Goal: Task Accomplishment & Management: Manage account settings

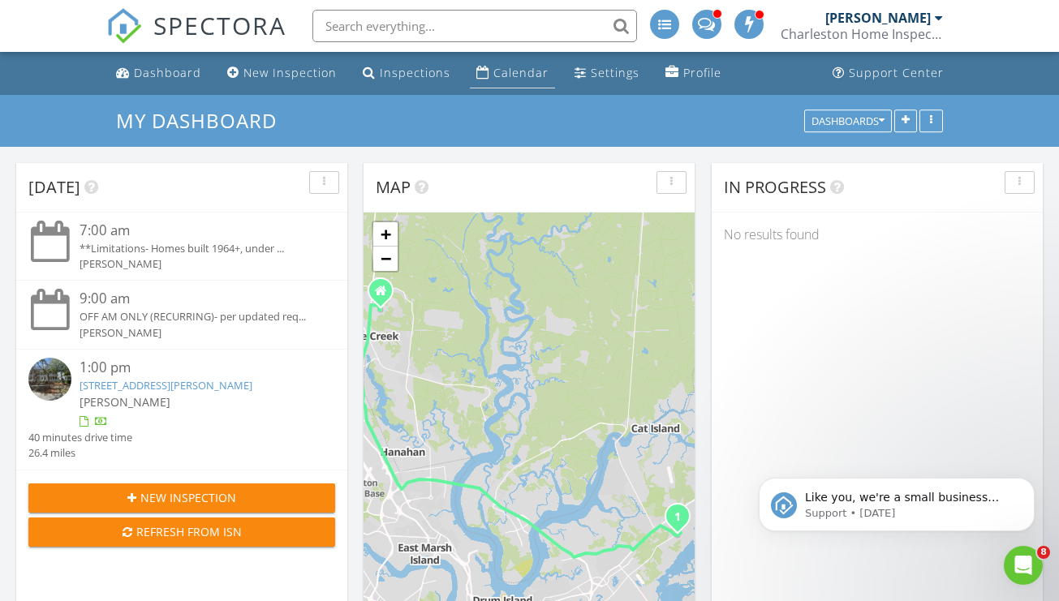
click at [486, 75] on link "Calendar" at bounding box center [512, 73] width 85 height 30
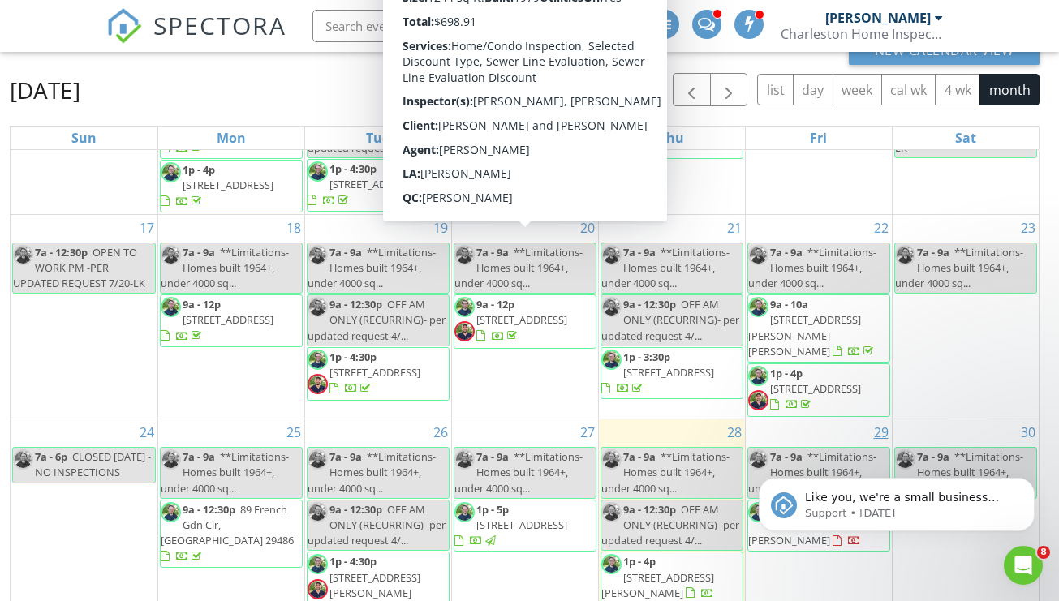
scroll to position [559, 0]
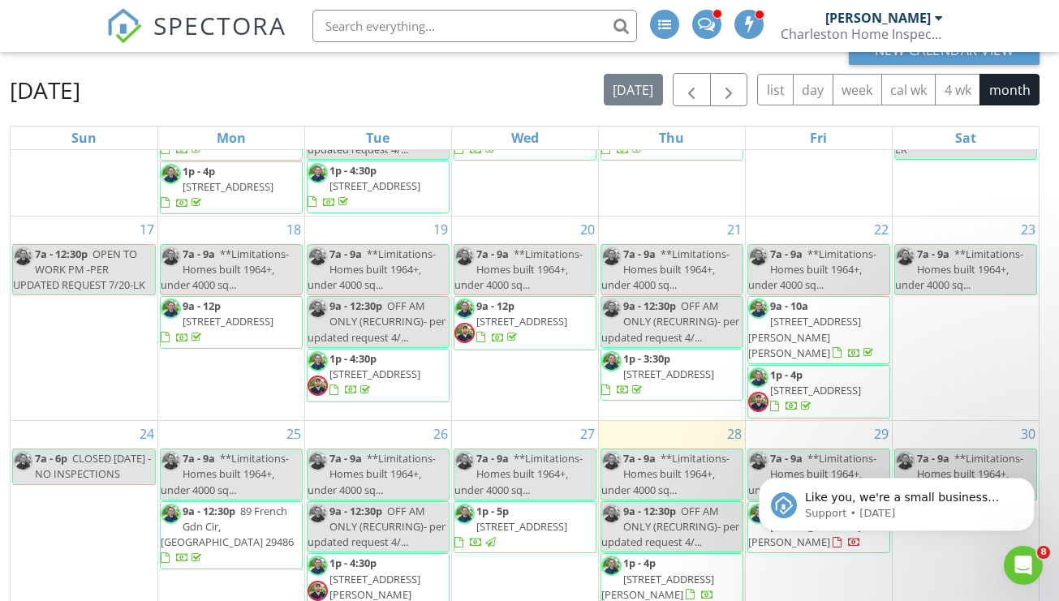
click html "Like you, we're a small business that relies on reviews to grow. If you have a …"
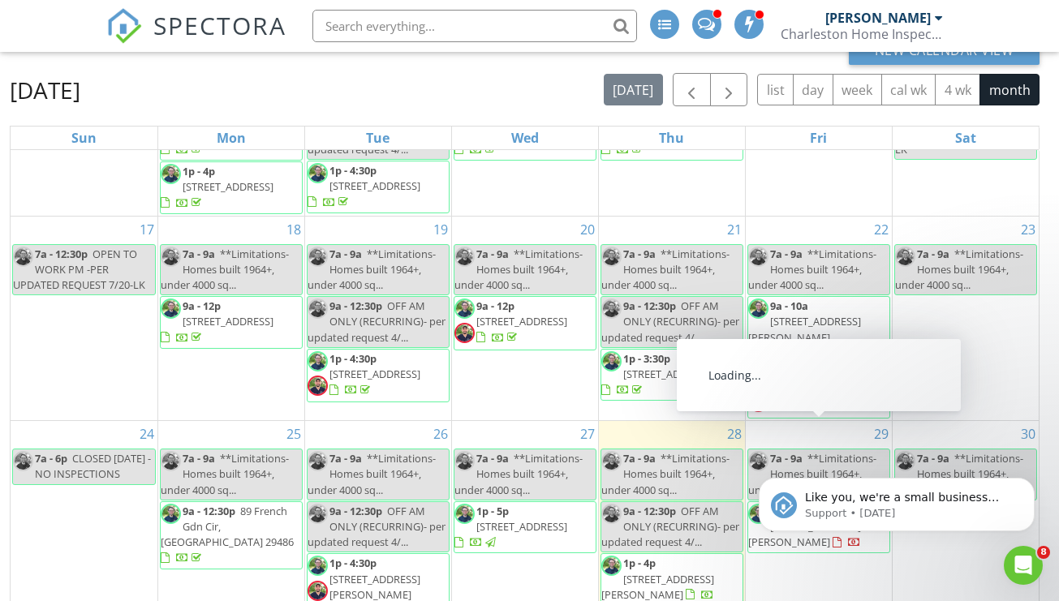
click at [802, 504] on span "1p - 5:30p" at bounding box center [793, 511] width 47 height 15
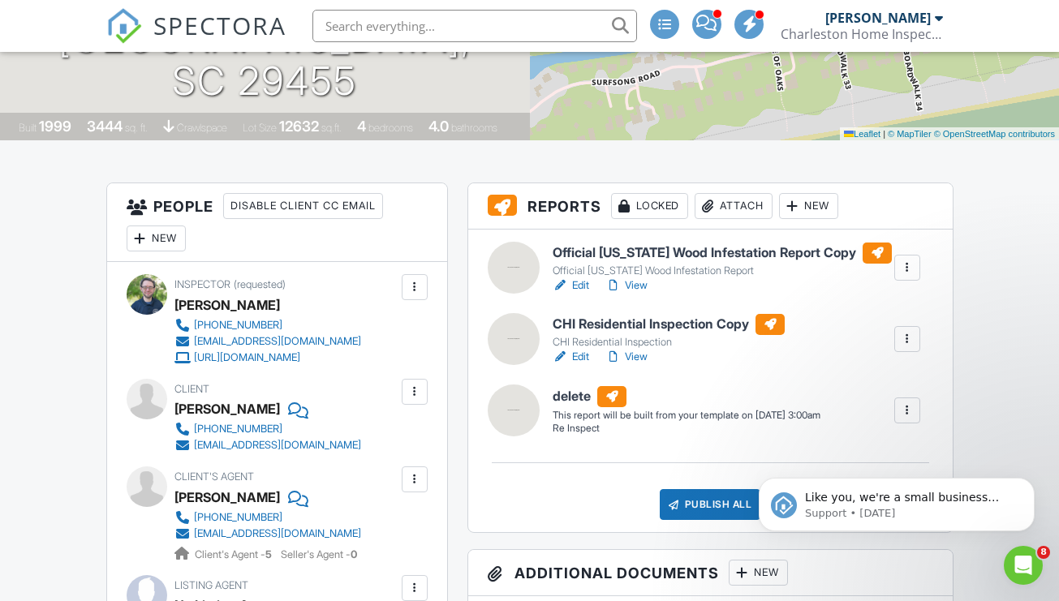
click at [896, 352] on div at bounding box center [907, 339] width 26 height 26
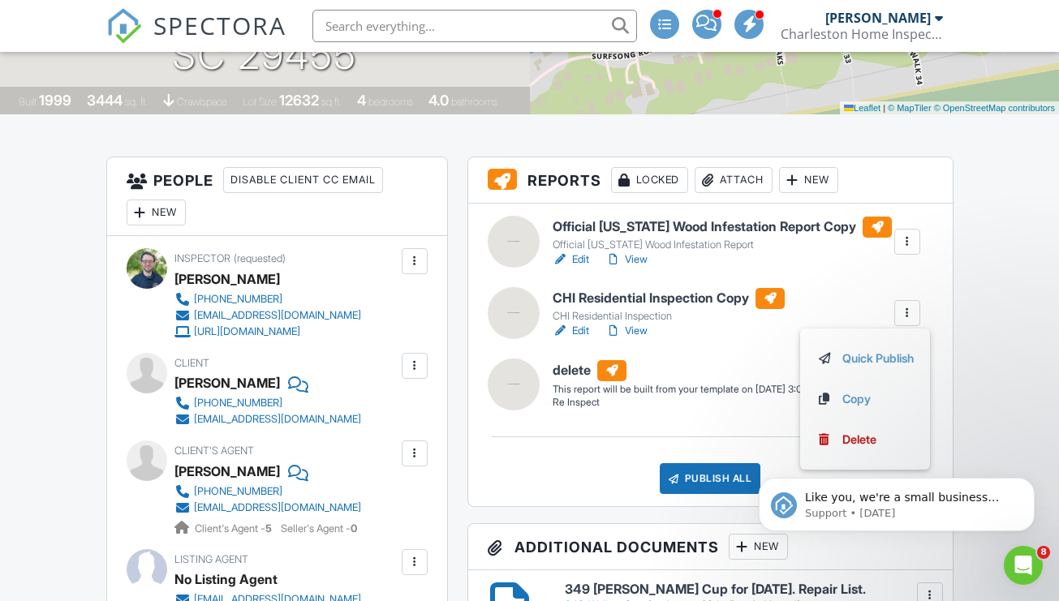
scroll to position [325, 0]
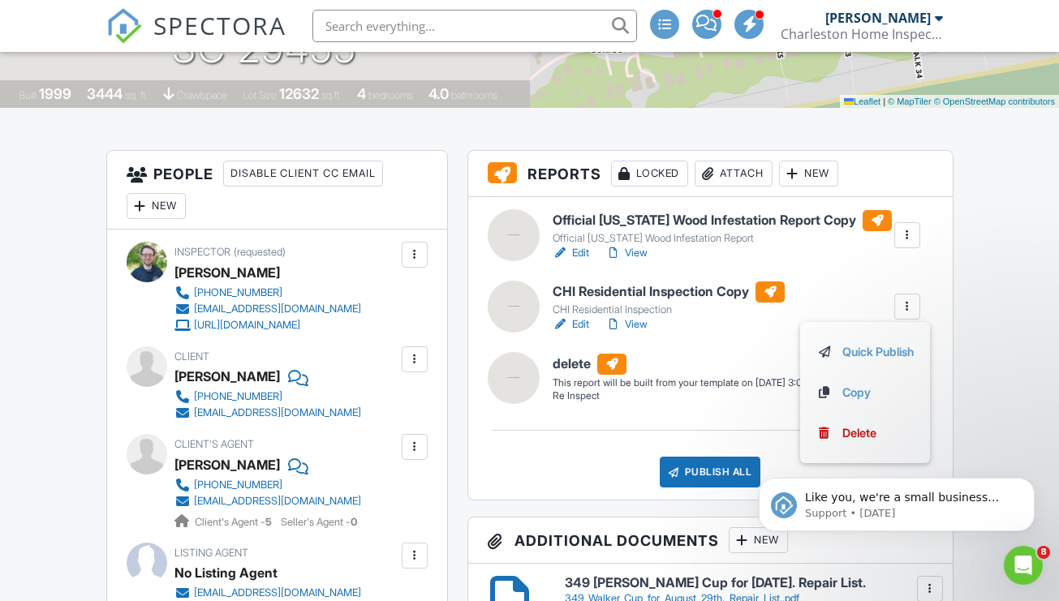
click at [841, 312] on div "CHI Residential Inspection Copy CHI Residential Inspection Edit View Quick Publ…" at bounding box center [736, 308] width 387 height 52
click at [633, 331] on link "View" at bounding box center [626, 324] width 42 height 16
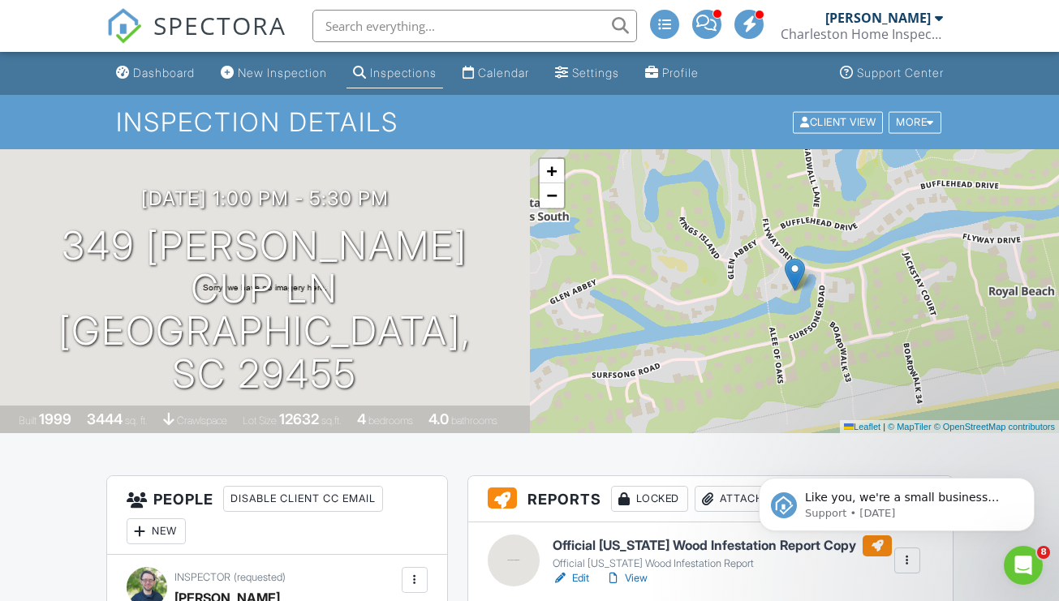
scroll to position [0, 0]
click at [400, 74] on div "Inspections" at bounding box center [403, 73] width 67 height 14
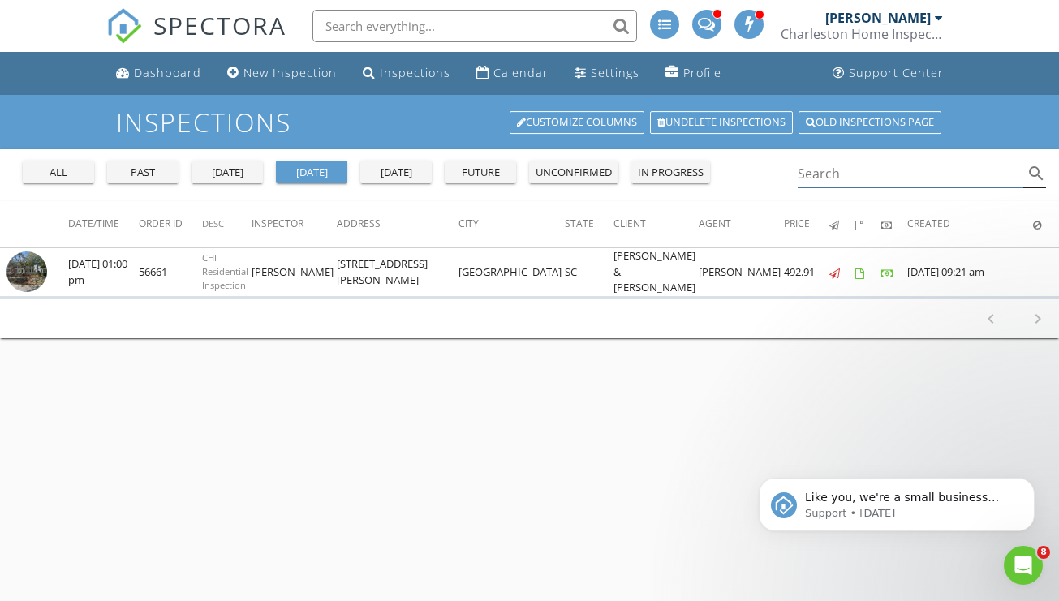
click at [859, 171] on input "Search" at bounding box center [911, 174] width 226 height 27
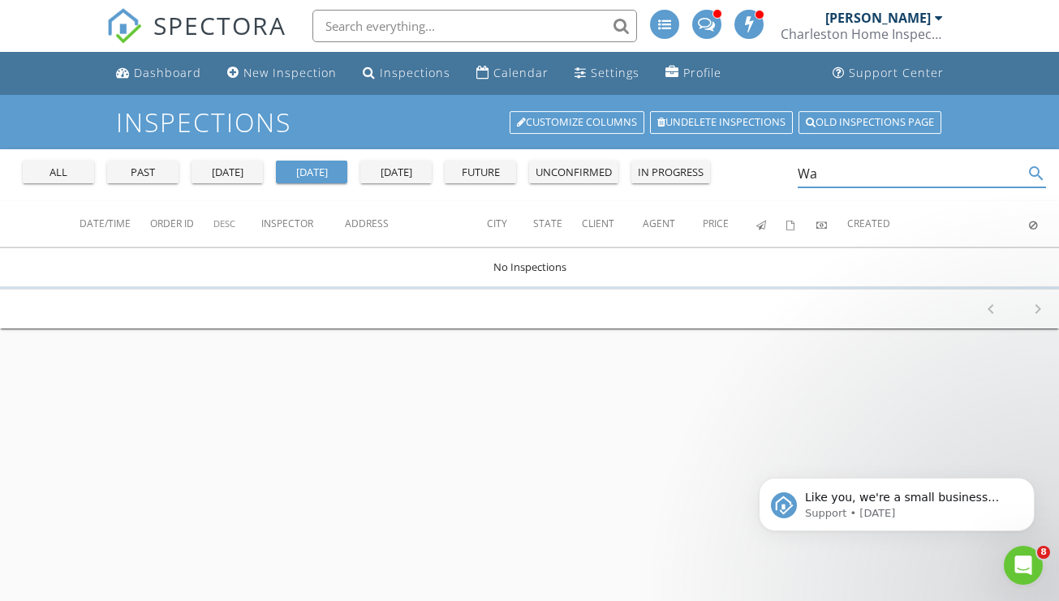
type input "W"
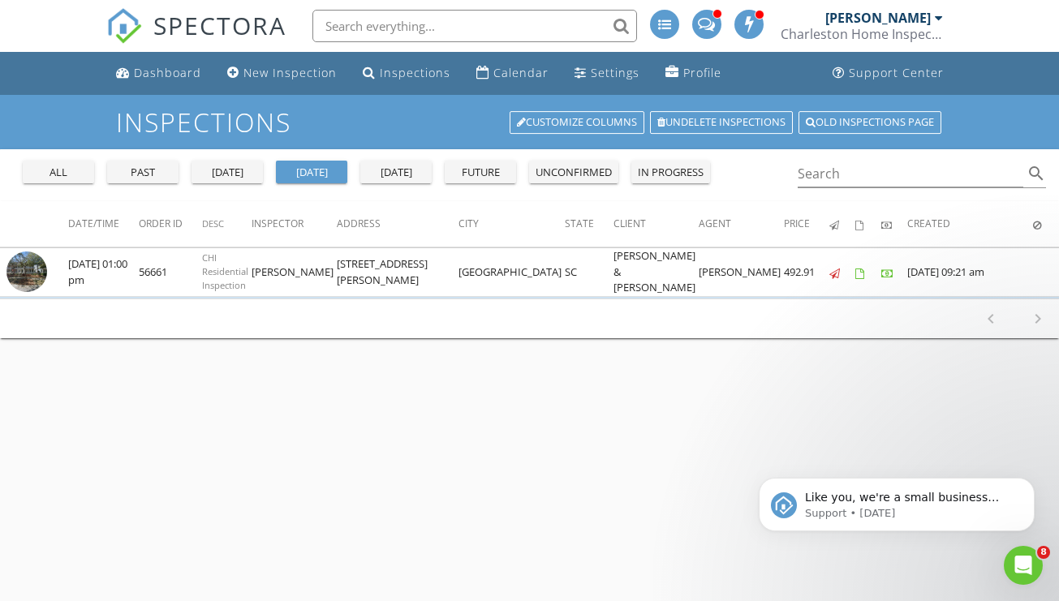
click at [55, 159] on div "all past [DATE] [DATE] [DATE] future unconfirmed in progress" at bounding box center [366, 168] width 700 height 39
click at [58, 166] on div "all" at bounding box center [58, 173] width 58 height 16
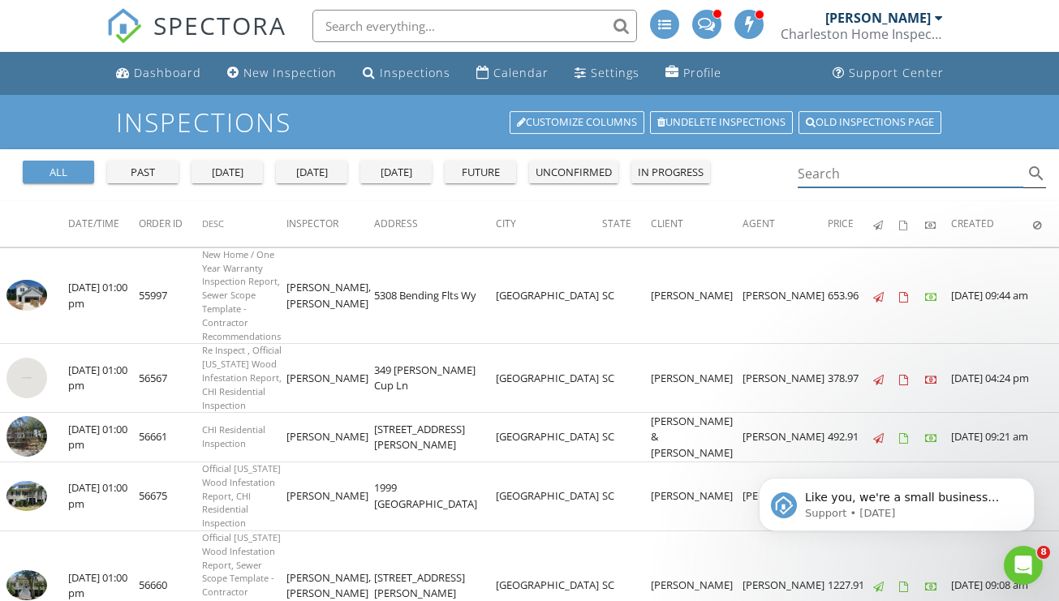
click at [839, 168] on input "Search" at bounding box center [911, 174] width 226 height 27
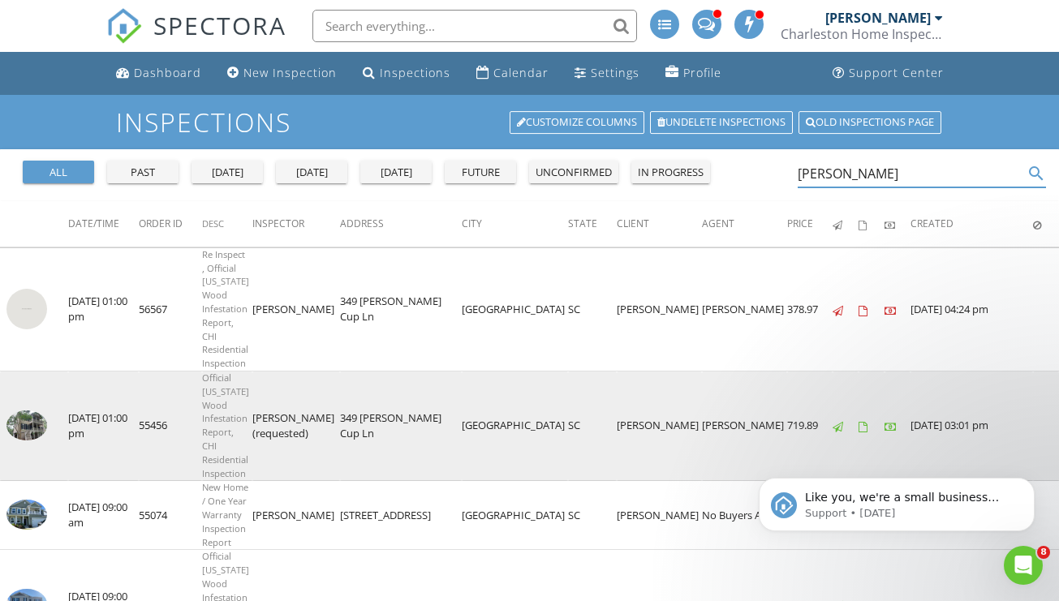
type input "Walker"
click at [118, 372] on td "07/05/2025 01:00 pm" at bounding box center [103, 427] width 71 height 110
click at [37, 411] on img at bounding box center [26, 426] width 41 height 30
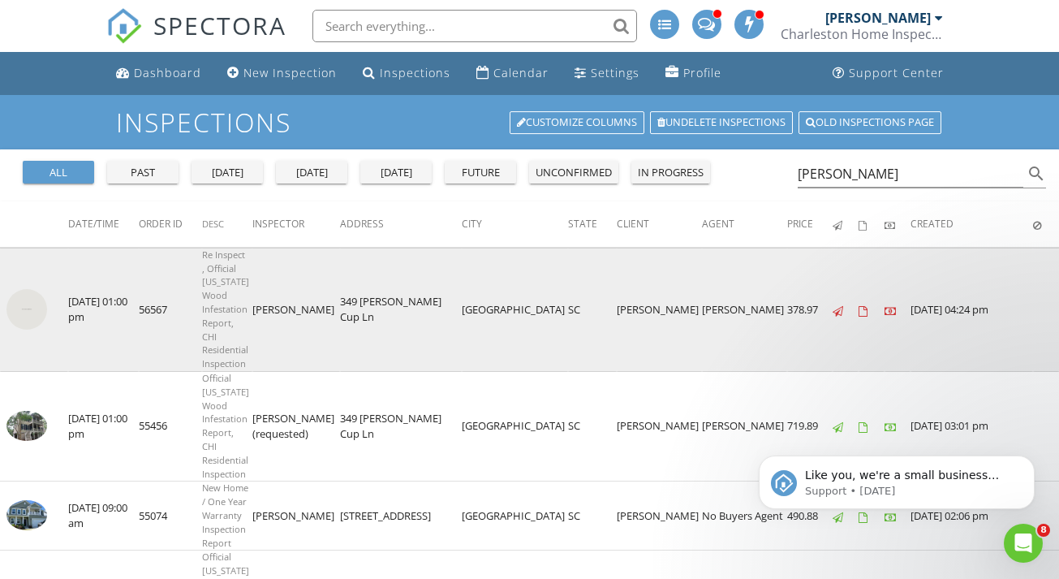
click at [43, 289] on img at bounding box center [26, 309] width 41 height 41
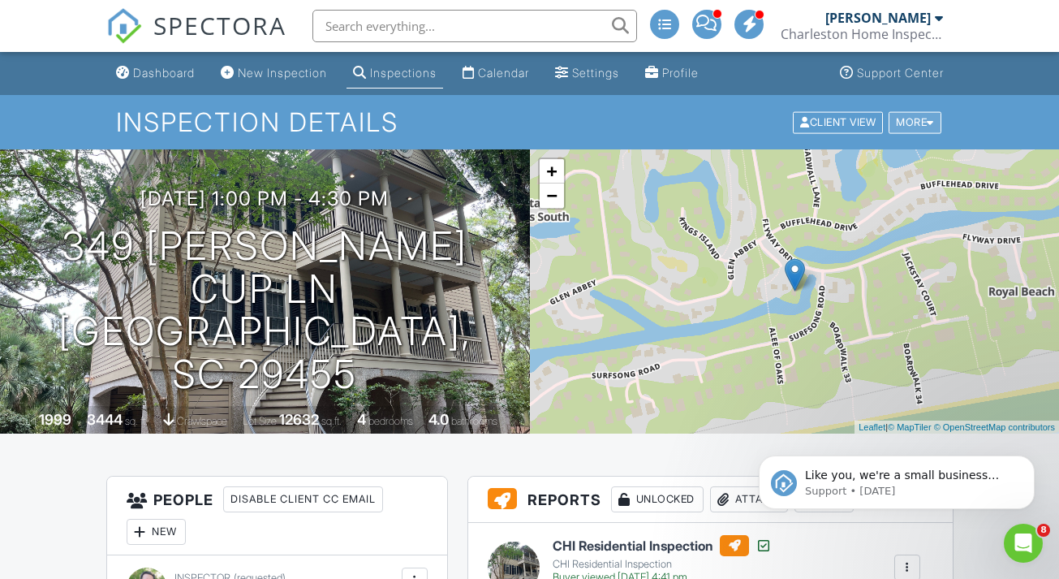
click at [928, 123] on div at bounding box center [930, 122] width 7 height 11
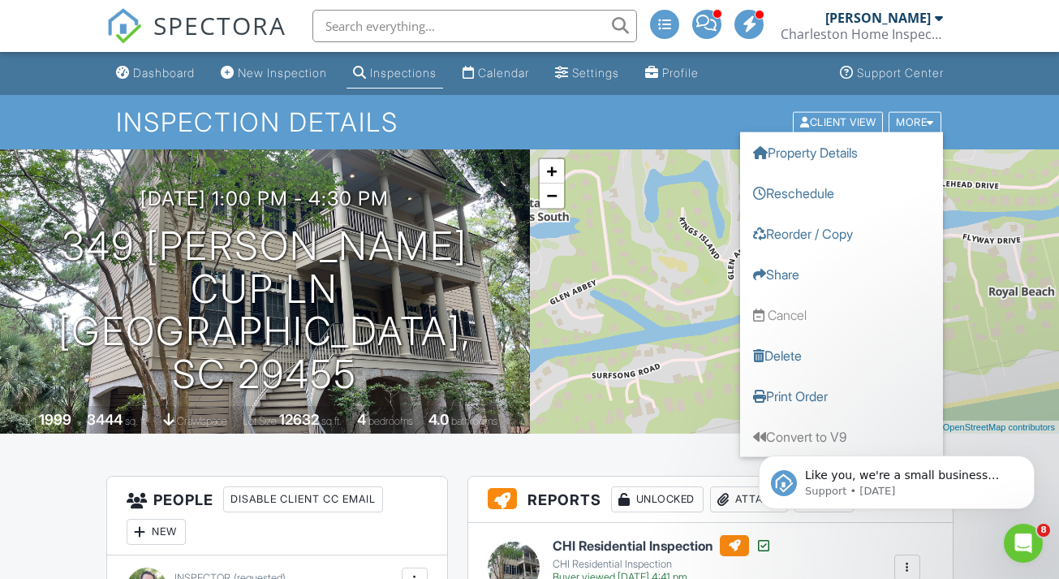
click at [1029, 106] on div "Inspection Details Client View More Property Details Reschedule Reorder / Copy …" at bounding box center [529, 122] width 1059 height 54
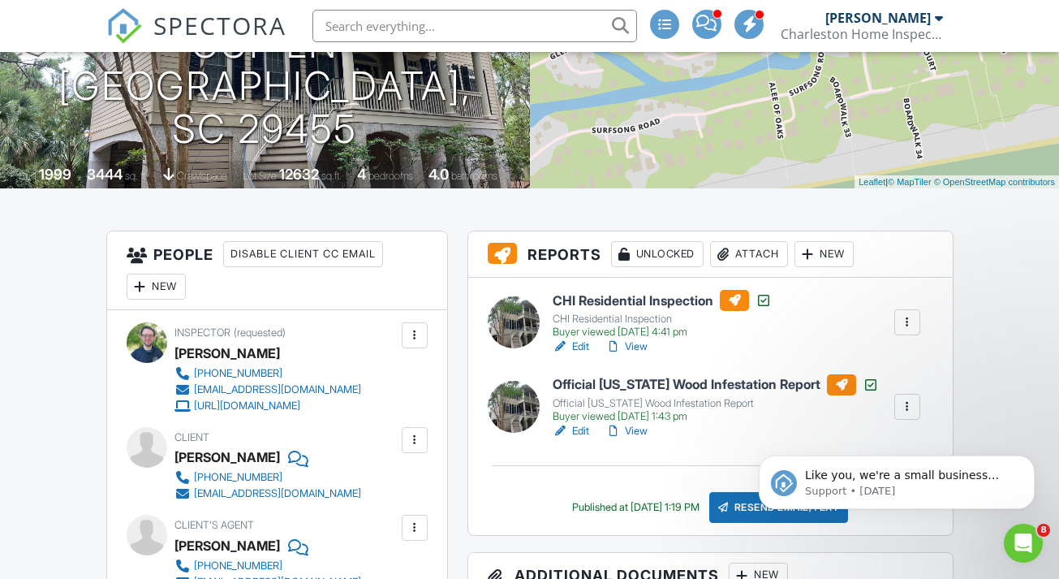
scroll to position [258, 0]
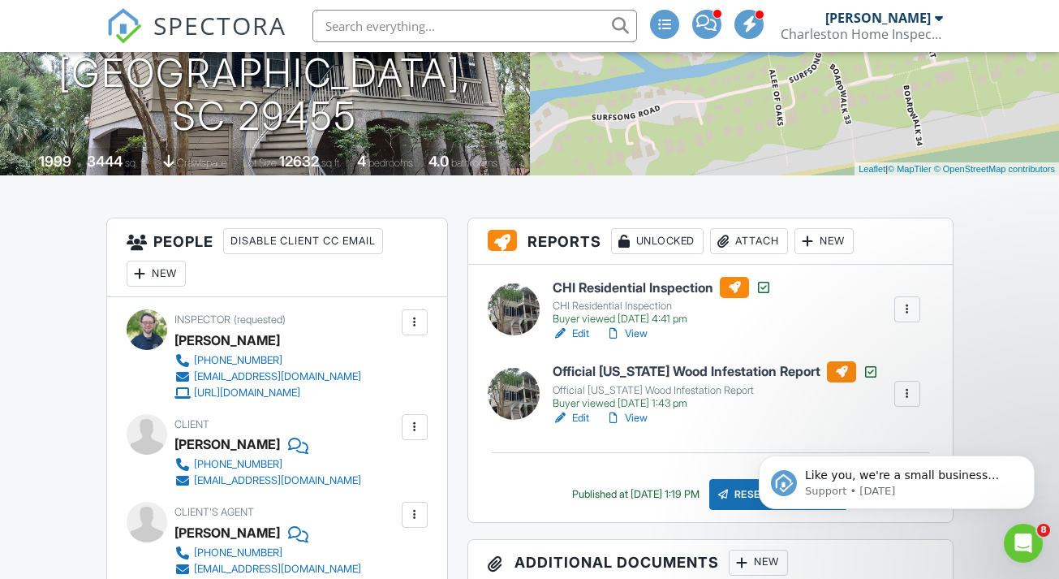
click at [902, 310] on div at bounding box center [907, 309] width 16 height 16
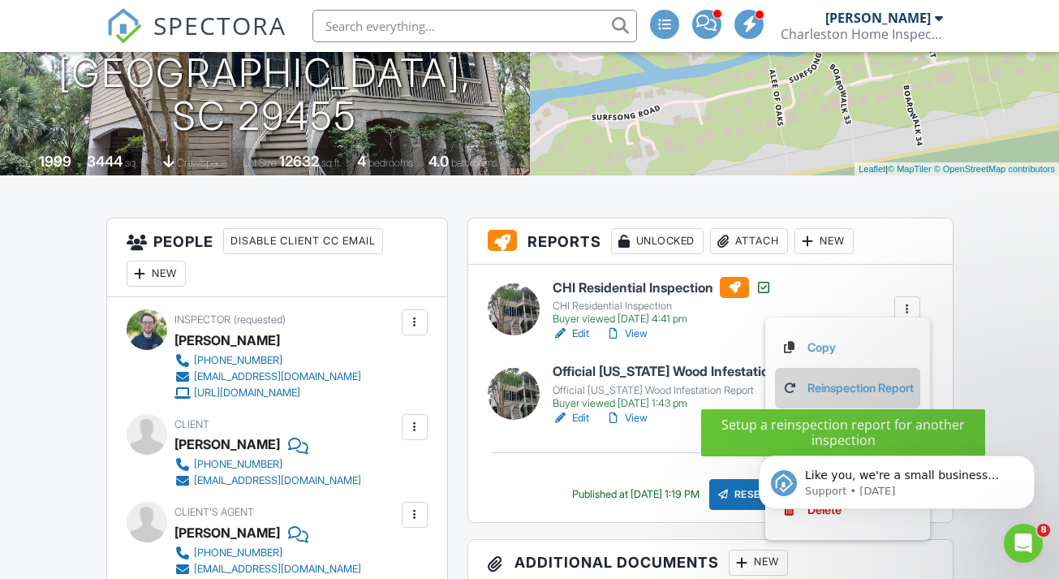
click at [859, 390] on link "Reinspection Report" at bounding box center [847, 388] width 132 height 18
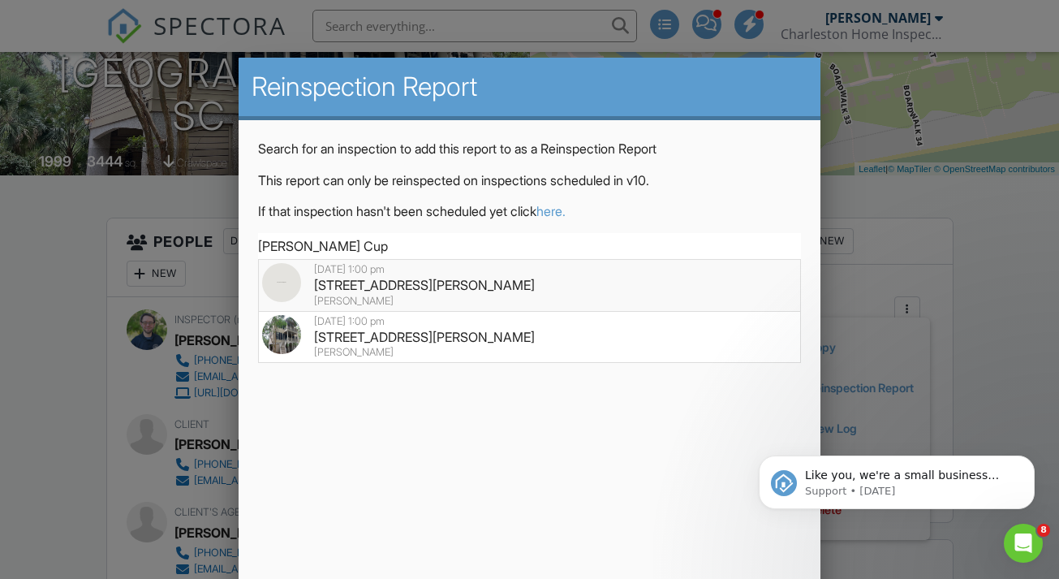
click at [416, 286] on div "349 Walker Cup Ln, Kiawah Island, SC 29455" at bounding box center [530, 285] width 536 height 18
type input "349 Walker Cup Ln, Kiawah Island, SC 29455"
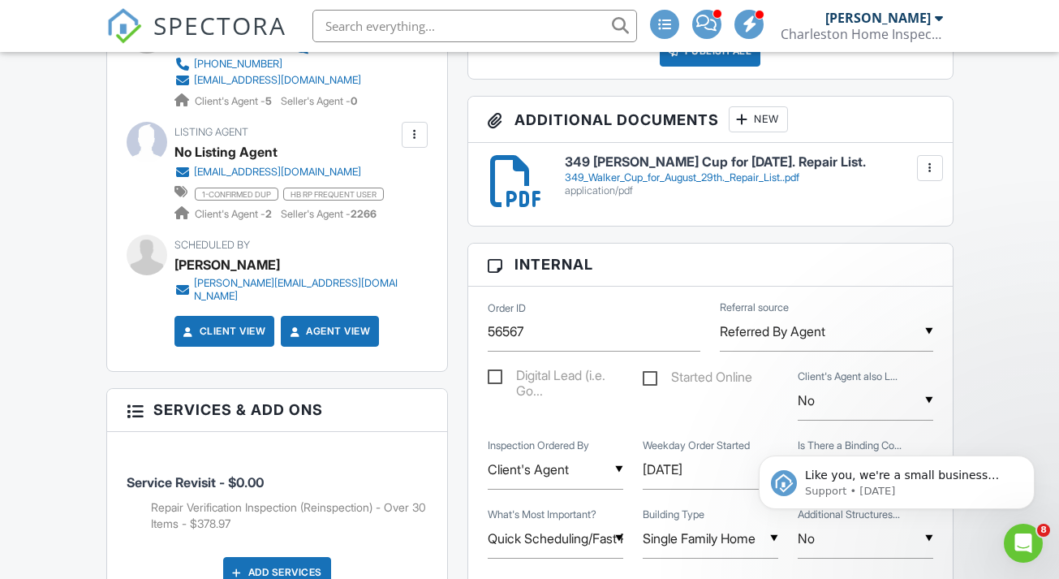
scroll to position [738, 0]
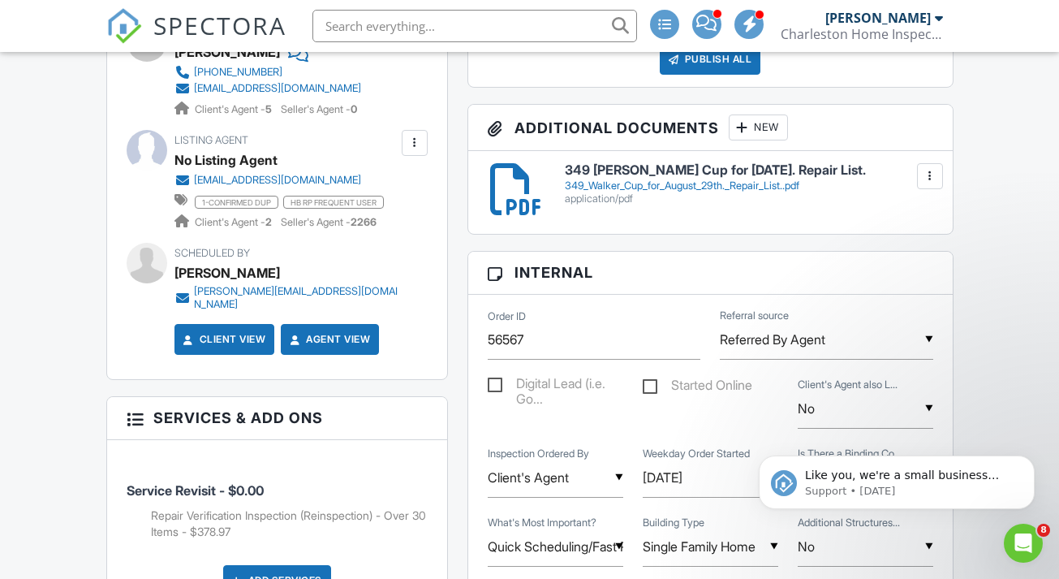
click at [672, 189] on div "349_Walker_Cup_for_August_29th._Repair_List..pdf" at bounding box center [749, 185] width 368 height 13
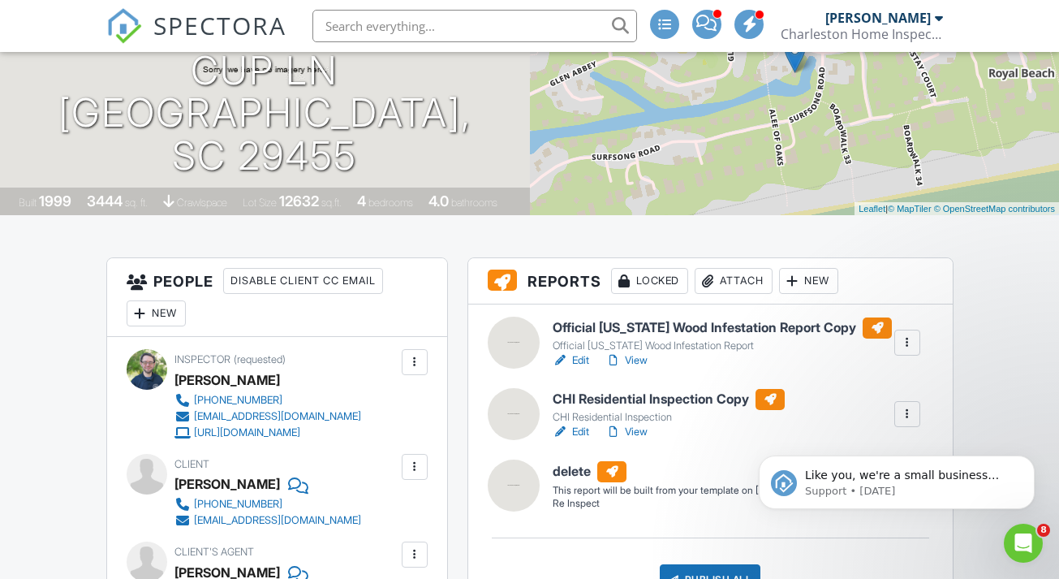
scroll to position [224, 0]
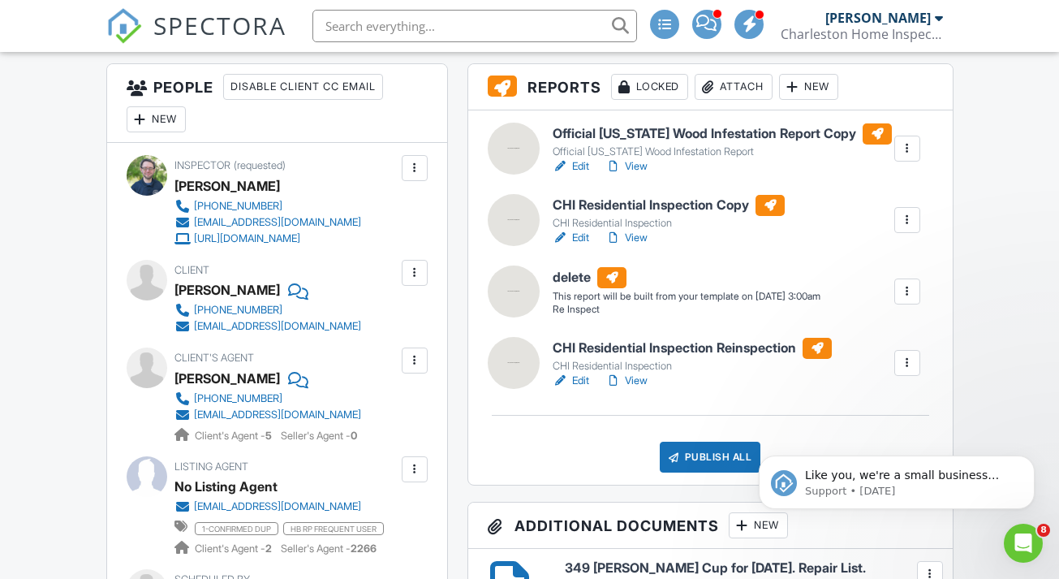
scroll to position [391, 0]
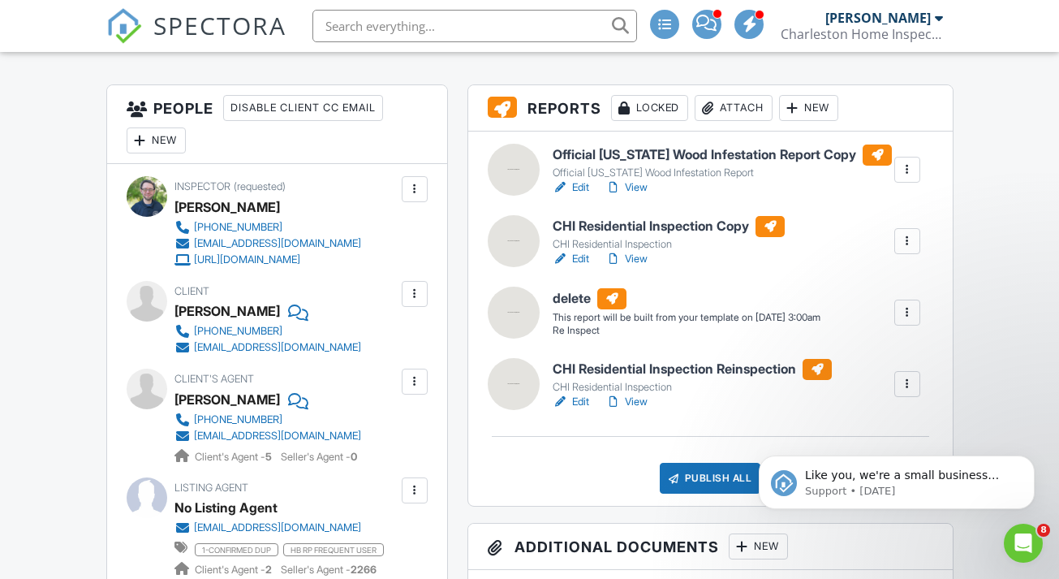
click at [915, 316] on div at bounding box center [907, 312] width 16 height 16
click at [866, 406] on div "Delete" at bounding box center [878, 399] width 34 height 18
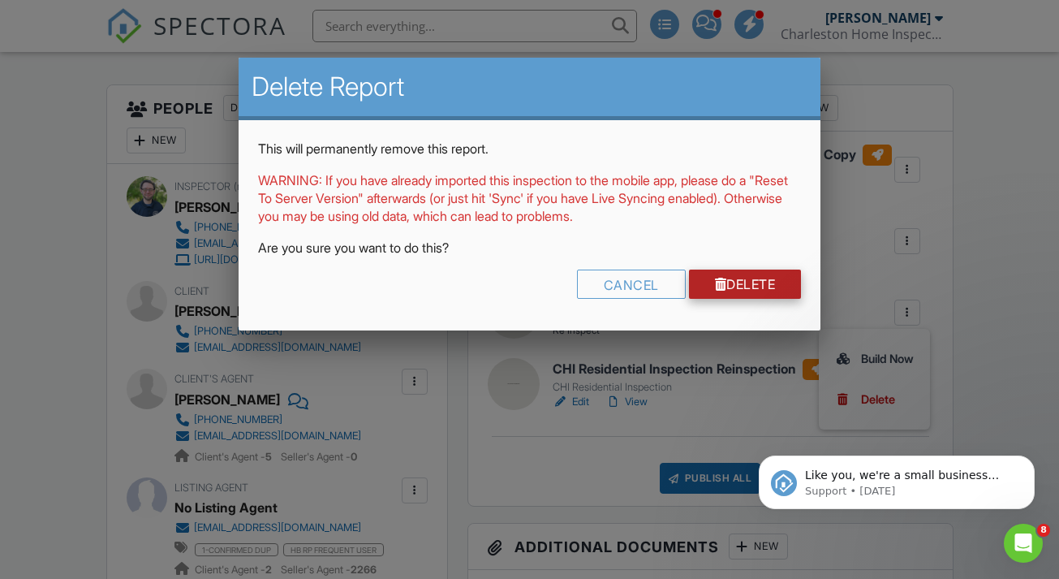
click at [755, 286] on link "Delete" at bounding box center [745, 283] width 113 height 29
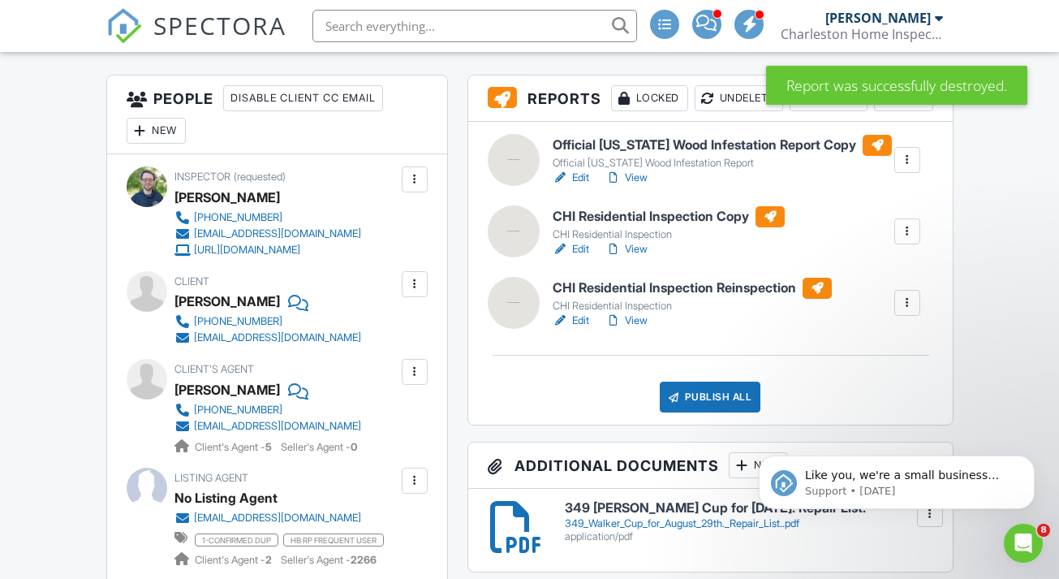
scroll to position [400, 0]
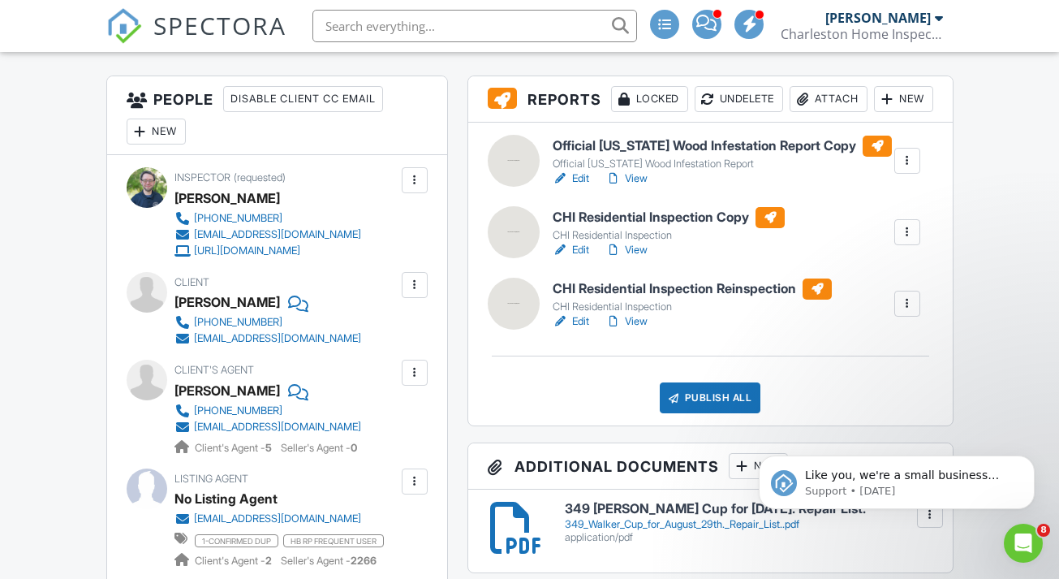
click at [910, 169] on div at bounding box center [907, 161] width 16 height 16
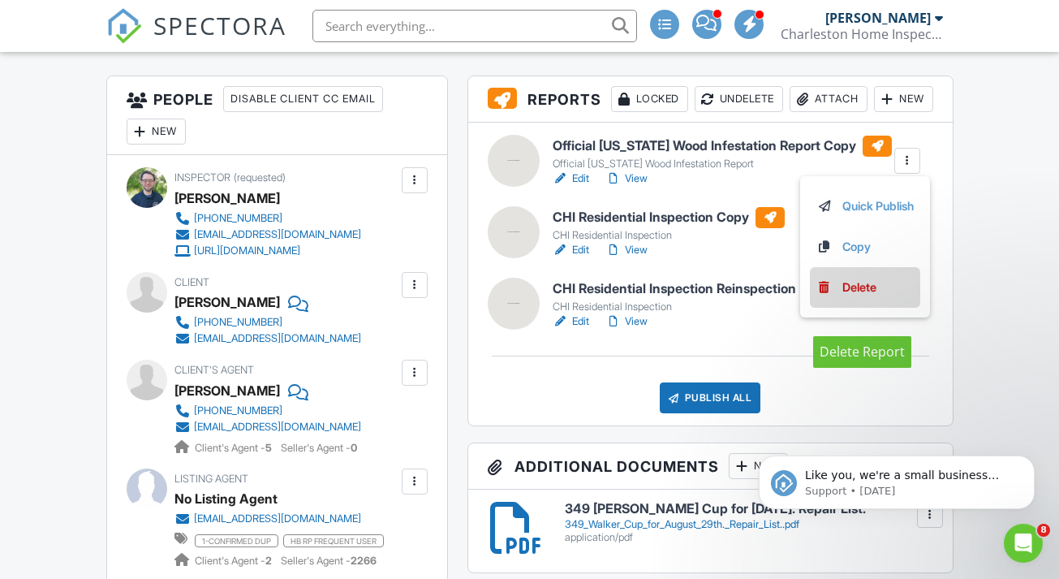
click at [859, 296] on div "Delete" at bounding box center [859, 287] width 34 height 18
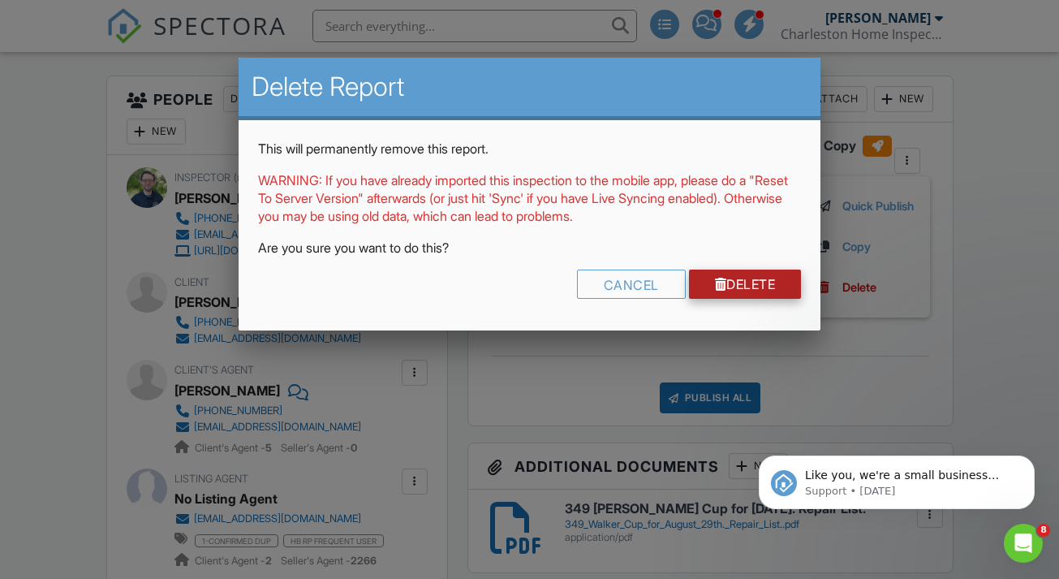
click at [738, 277] on link "Delete" at bounding box center [745, 283] width 113 height 29
